Goal: Task Accomplishment & Management: Manage account settings

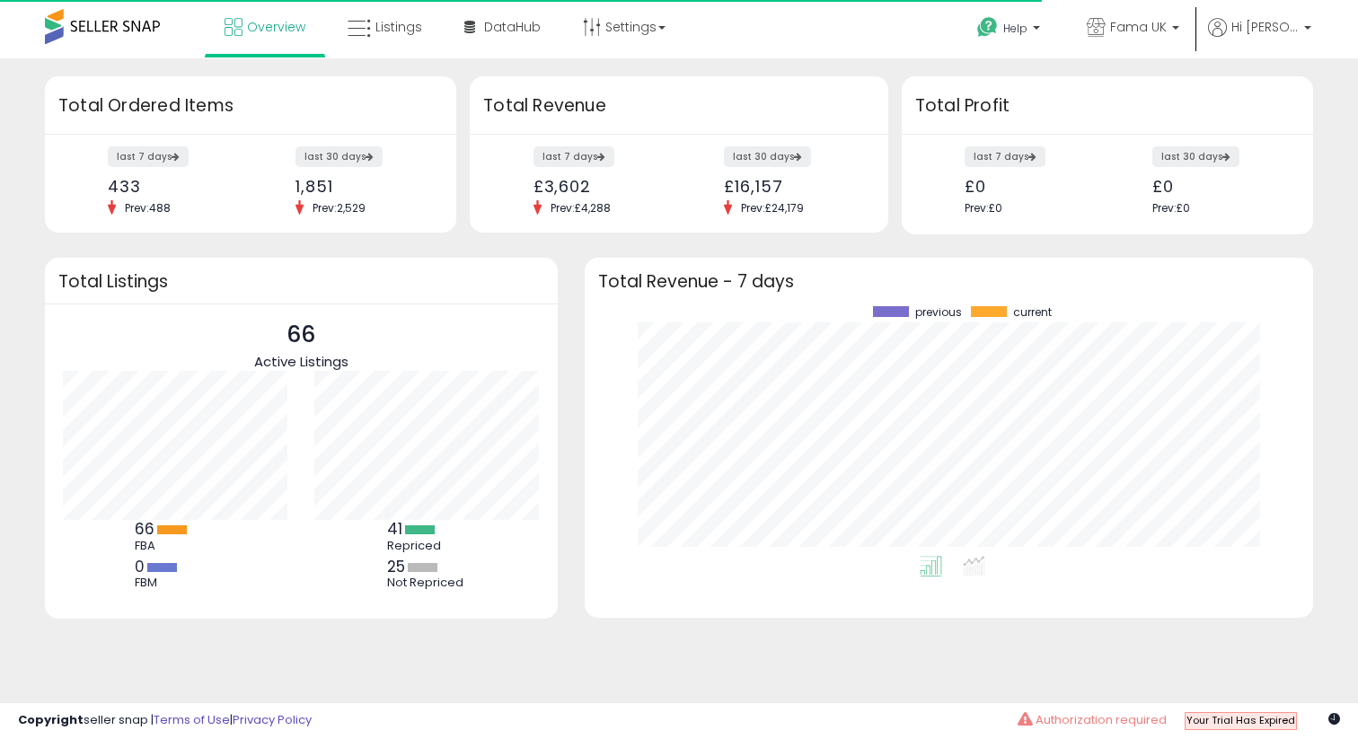
scroll to position [250, 693]
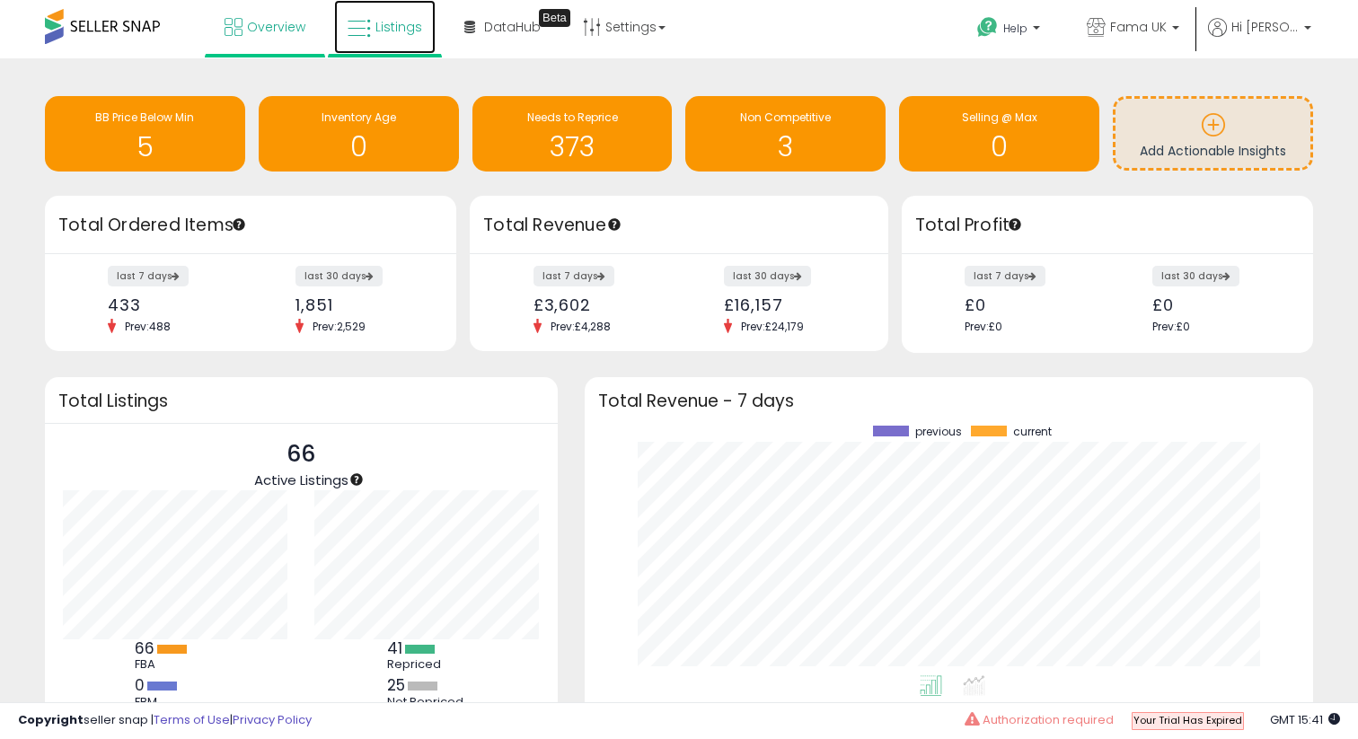
click at [380, 23] on span "Listings" at bounding box center [398, 27] width 47 height 18
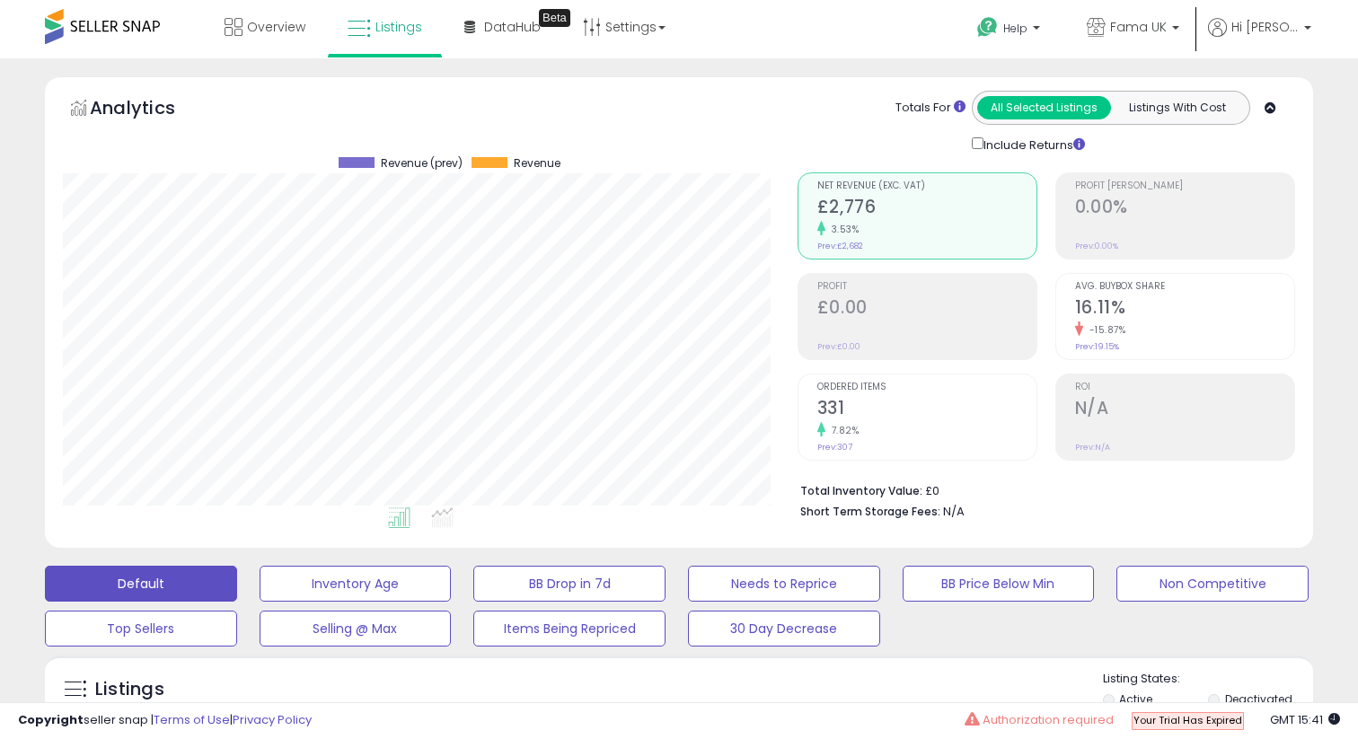
scroll to position [368, 734]
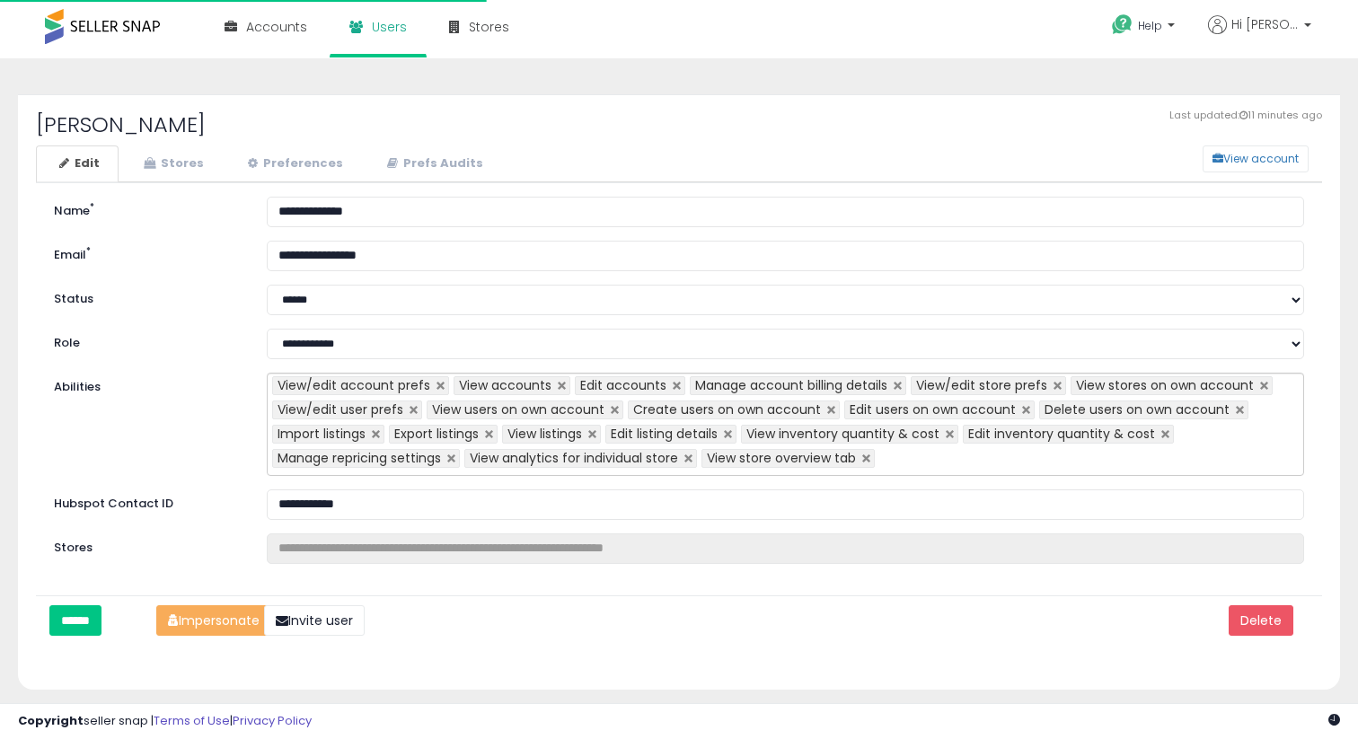
click at [1241, 173] on ul "Edit Stores Preferences Prefs Audits" at bounding box center [679, 164] width 1286 height 37
click at [1239, 164] on button "View account" at bounding box center [1256, 159] width 106 height 27
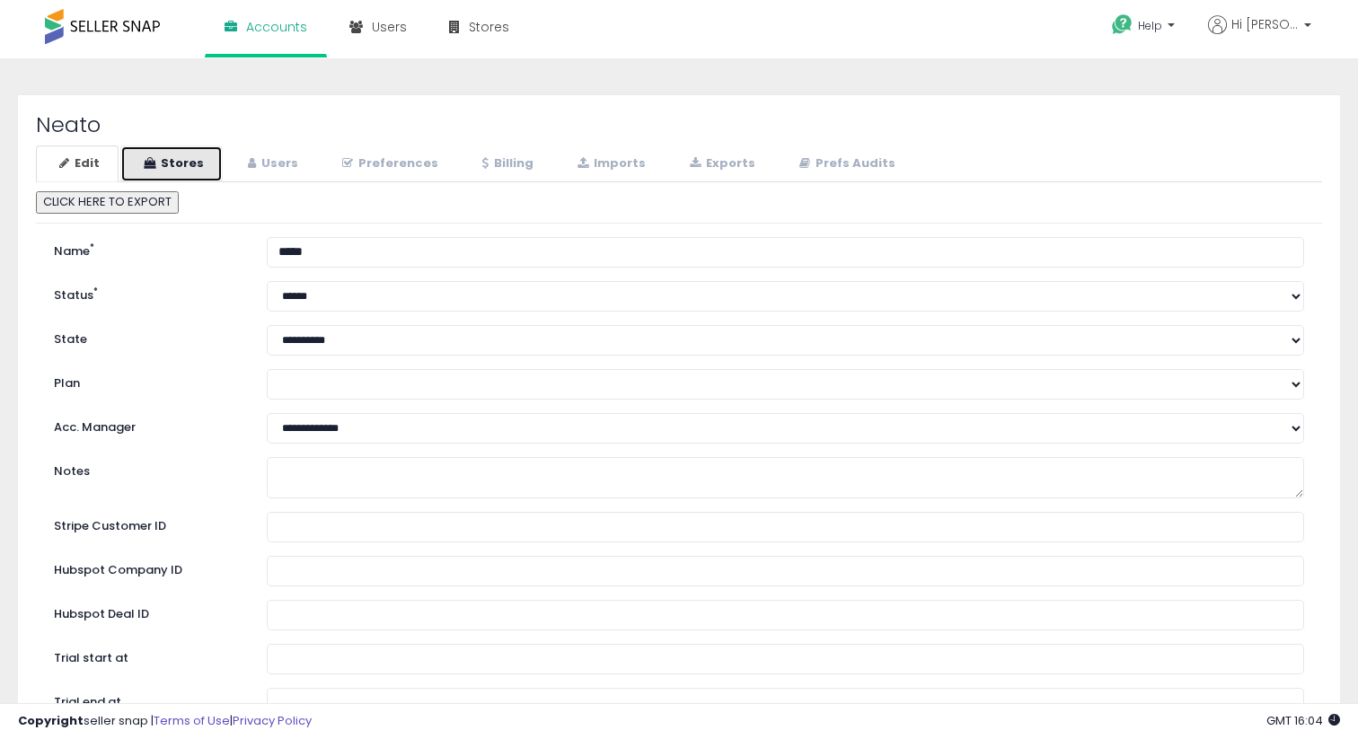
click at [174, 148] on link "Stores" at bounding box center [171, 164] width 102 height 37
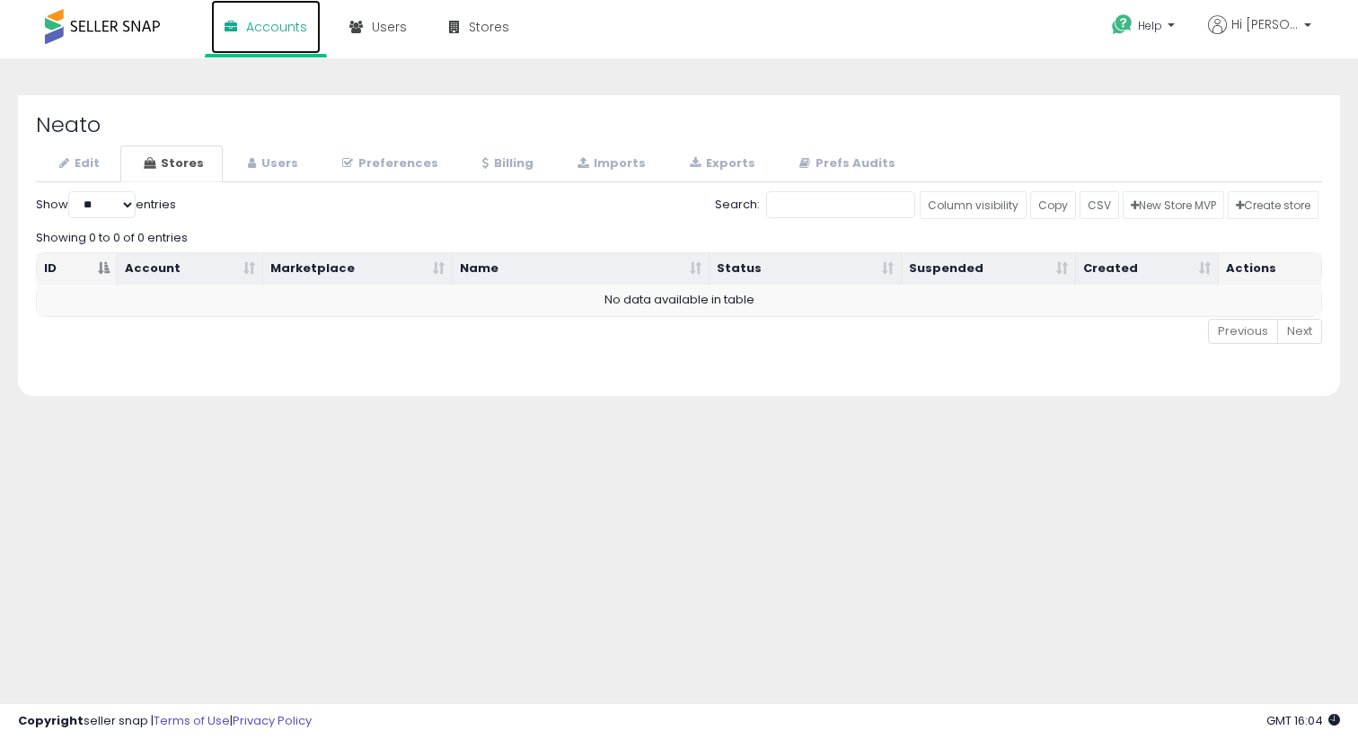
click at [274, 30] on span "Accounts" at bounding box center [276, 27] width 61 height 18
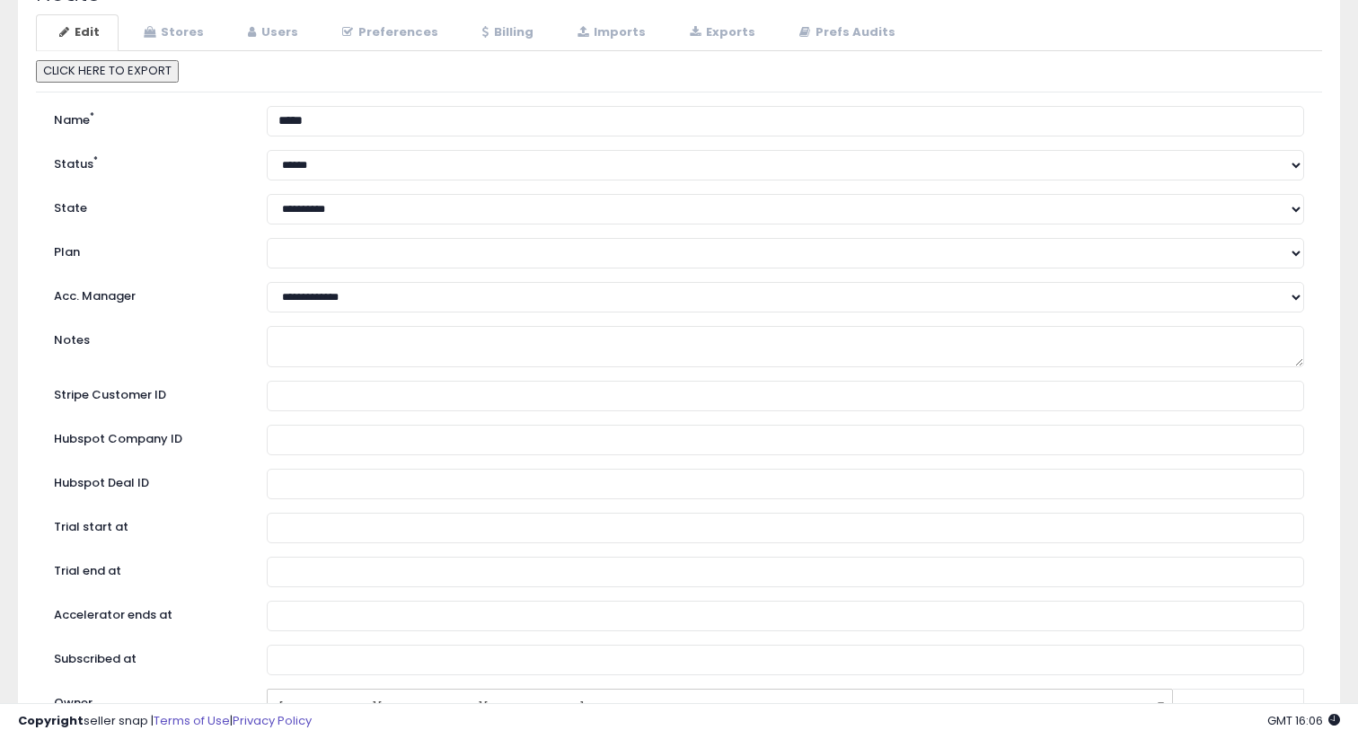
scroll to position [9, 0]
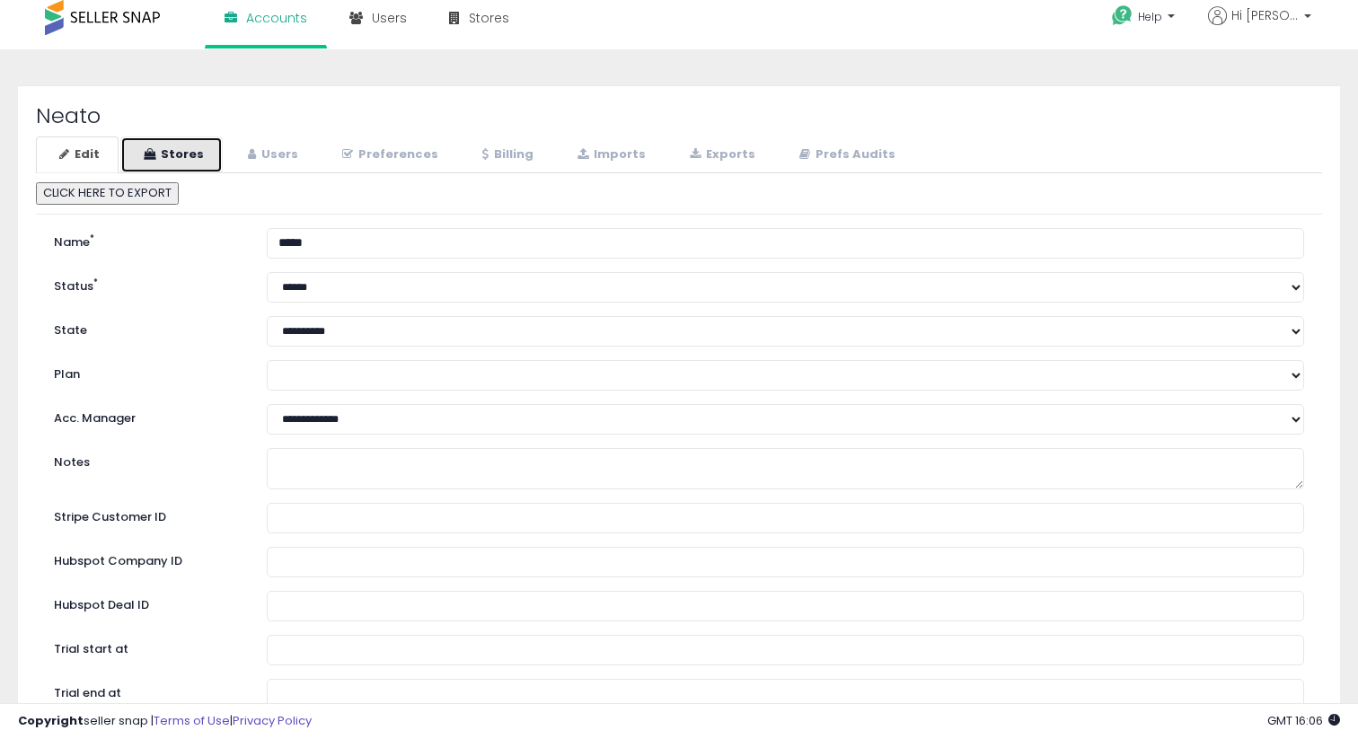
click at [195, 156] on link "Stores" at bounding box center [171, 155] width 102 height 37
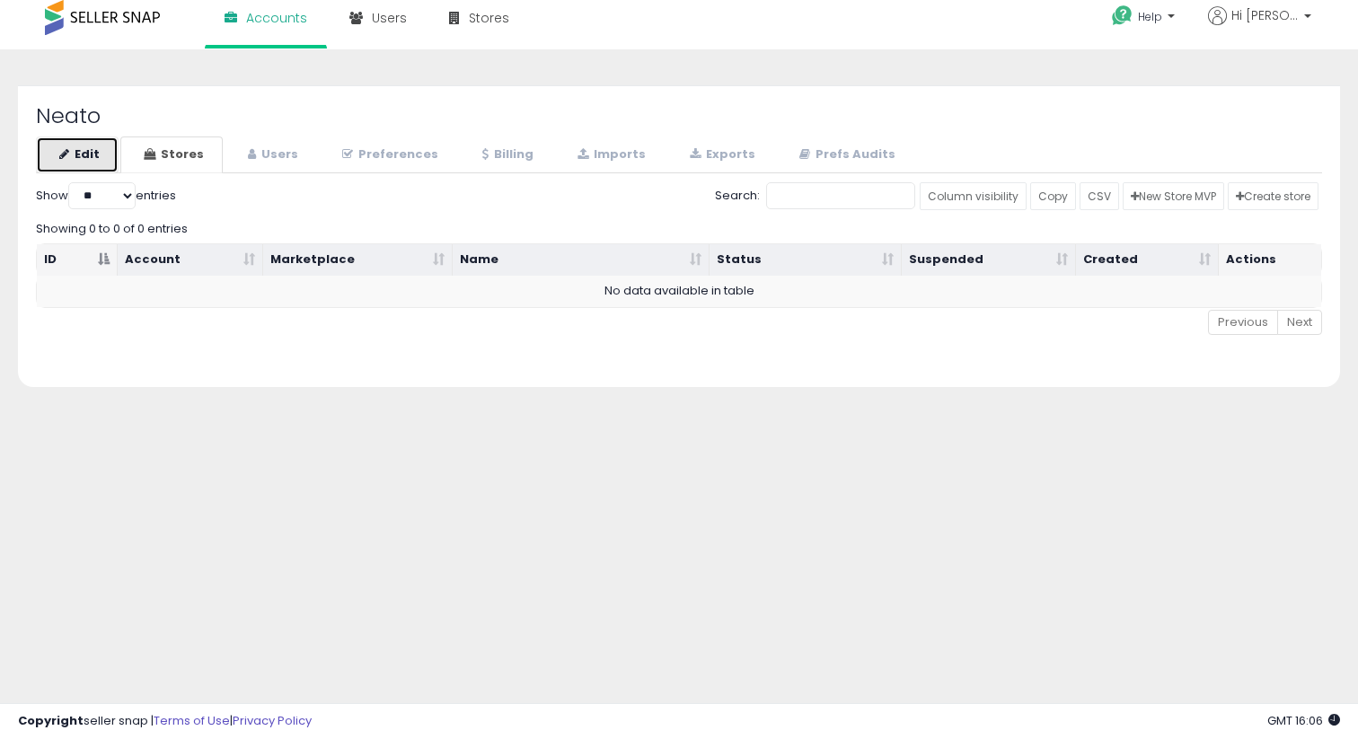
click at [99, 156] on link "Edit" at bounding box center [77, 155] width 83 height 37
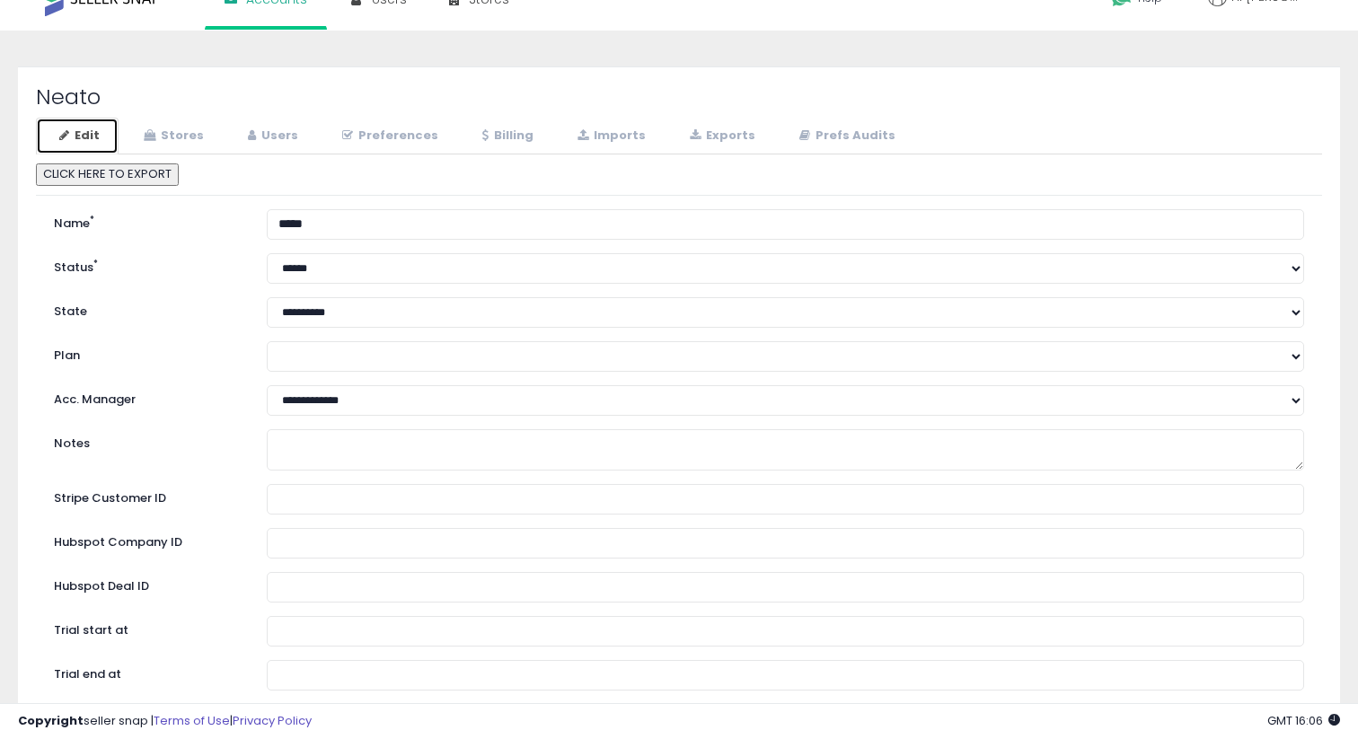
scroll to position [27, 0]
drag, startPoint x: 196, startPoint y: 541, endPoint x: 37, endPoint y: 541, distance: 159.0
click at [40, 542] on label "Hubspot Company ID" at bounding box center [146, 540] width 213 height 23
